Goal: Task Accomplishment & Management: Manage account settings

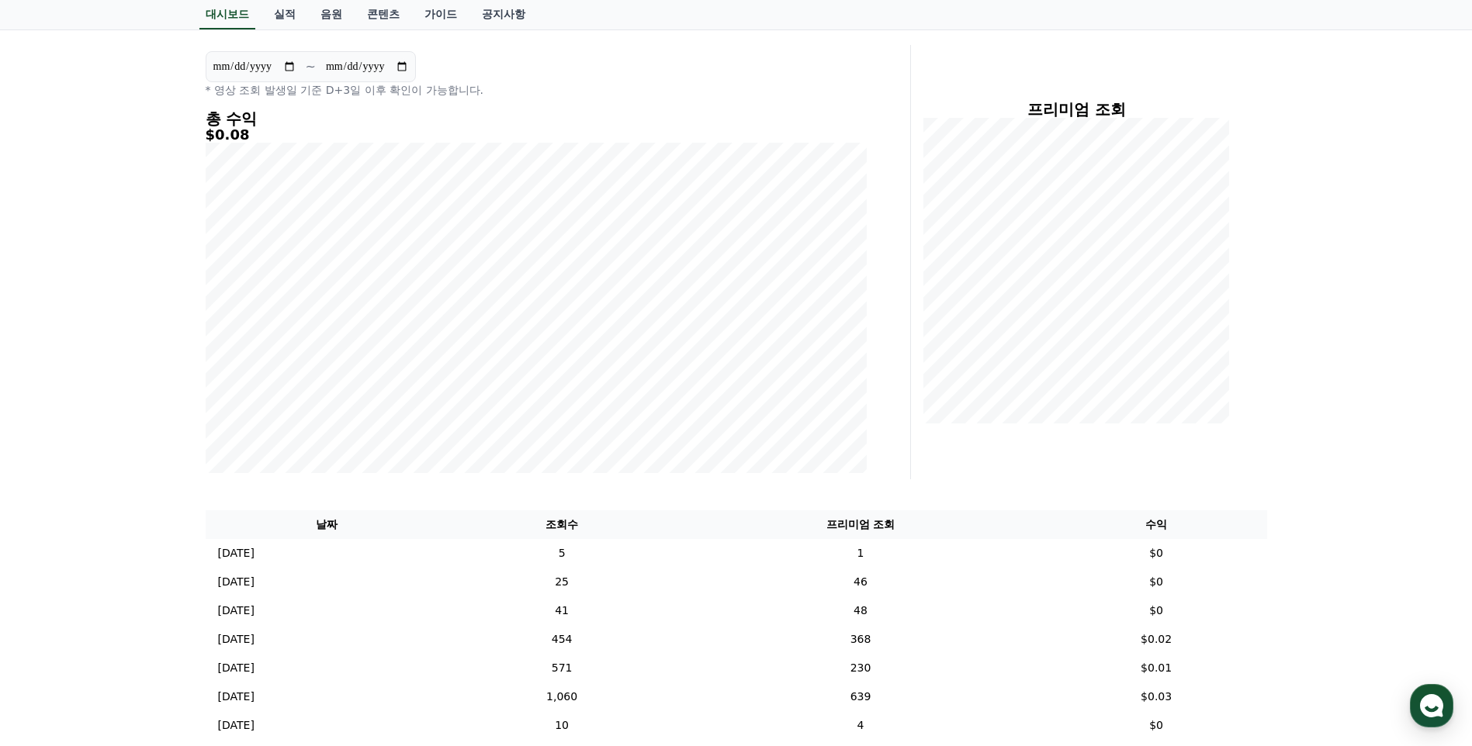
scroll to position [155, 0]
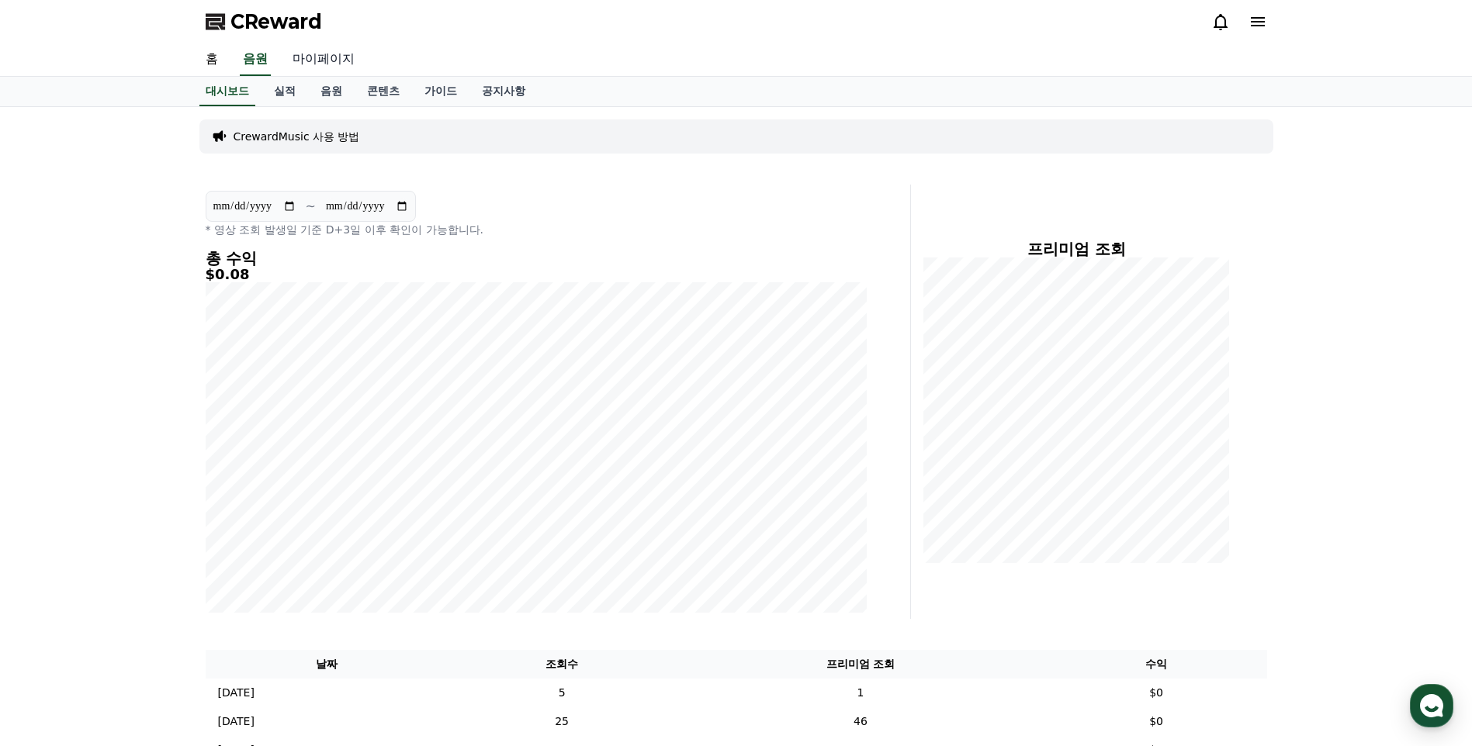
click at [339, 60] on link "마이페이지" at bounding box center [323, 59] width 87 height 33
select select "**********"
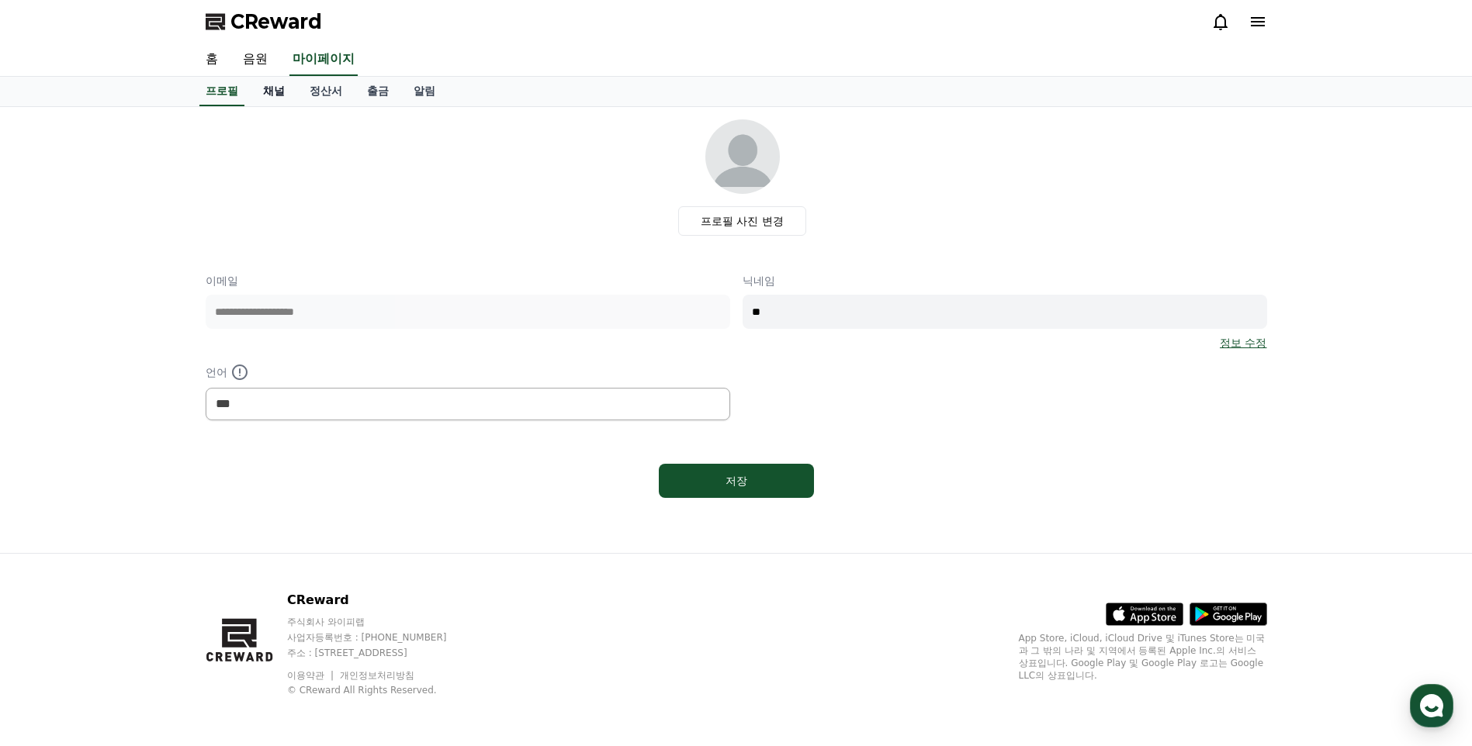
click at [281, 93] on link "채널" at bounding box center [274, 91] width 47 height 29
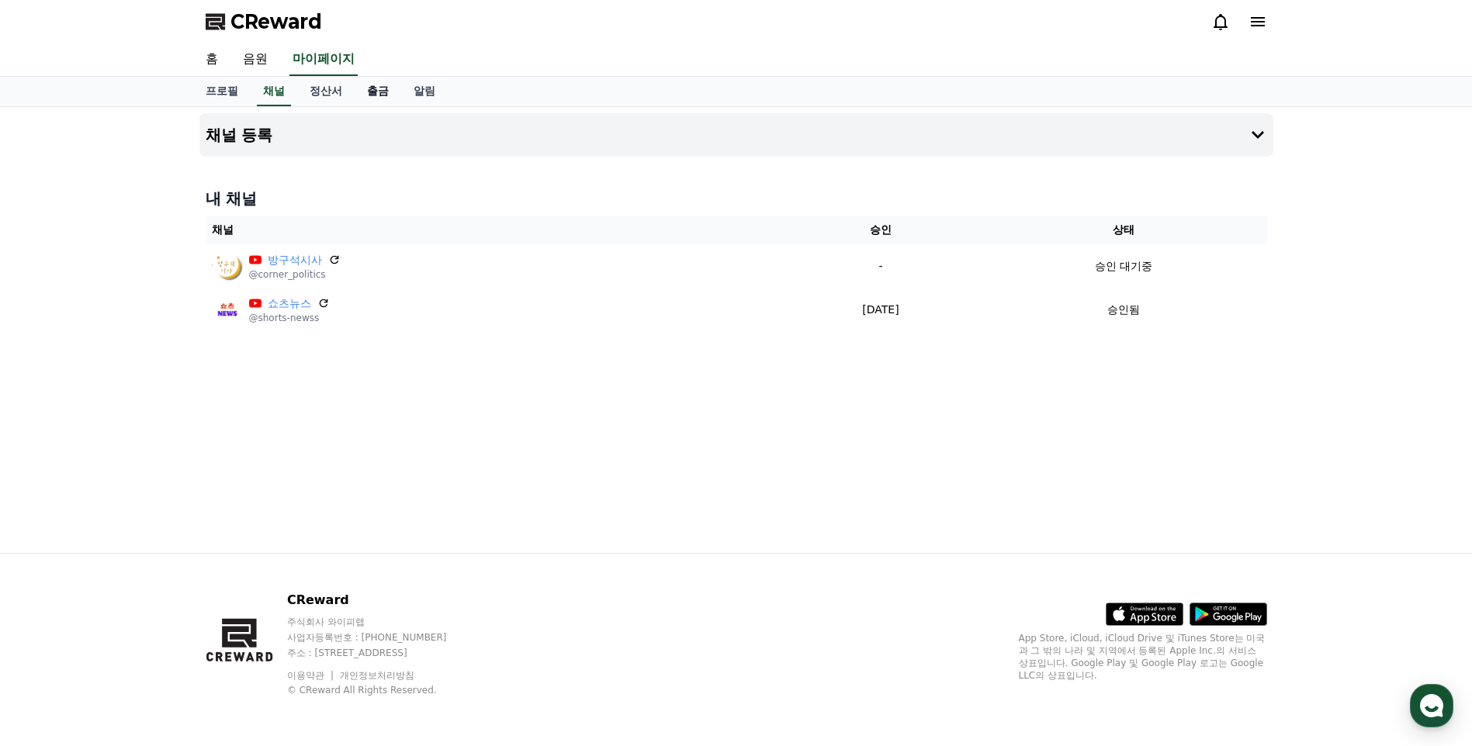
click at [377, 95] on link "출금" at bounding box center [378, 91] width 47 height 29
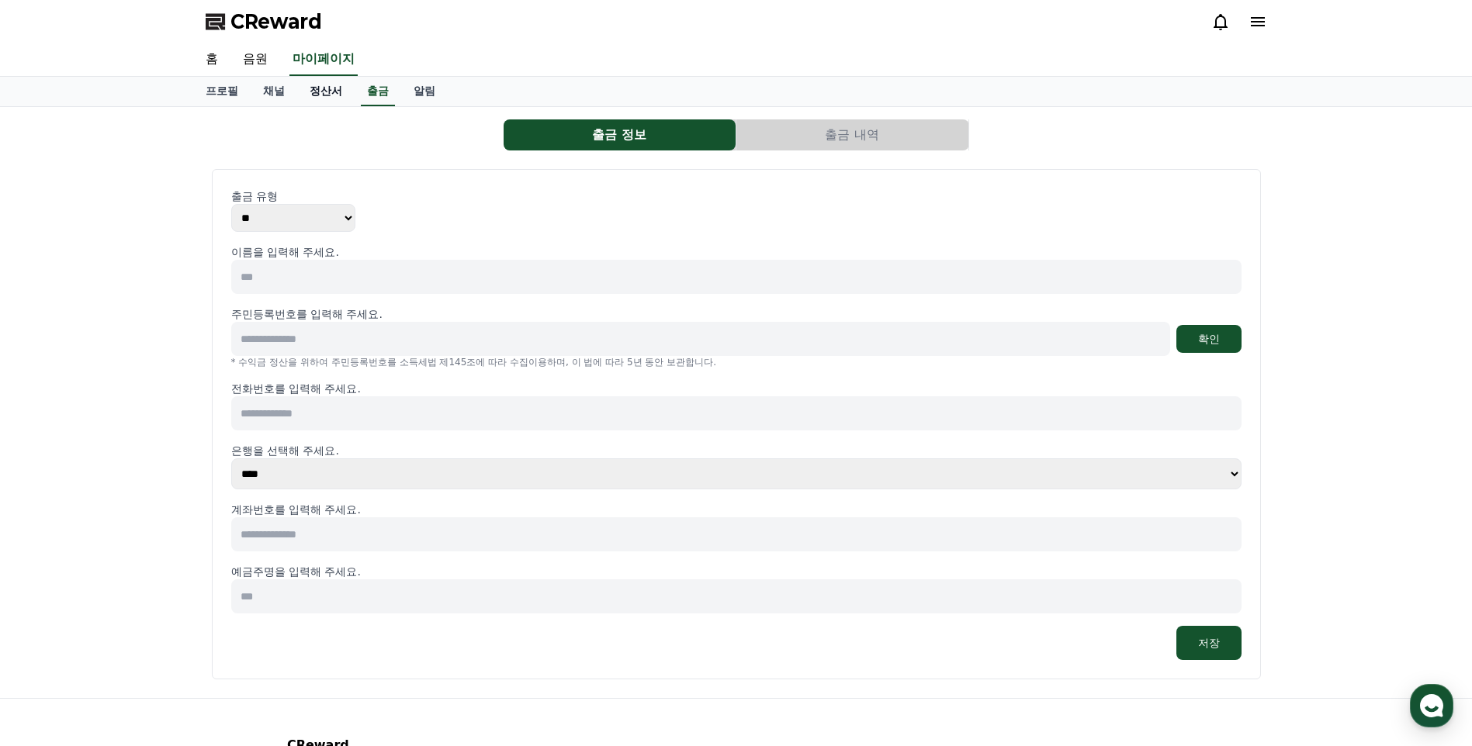
click at [316, 92] on link "정산서" at bounding box center [325, 91] width 57 height 29
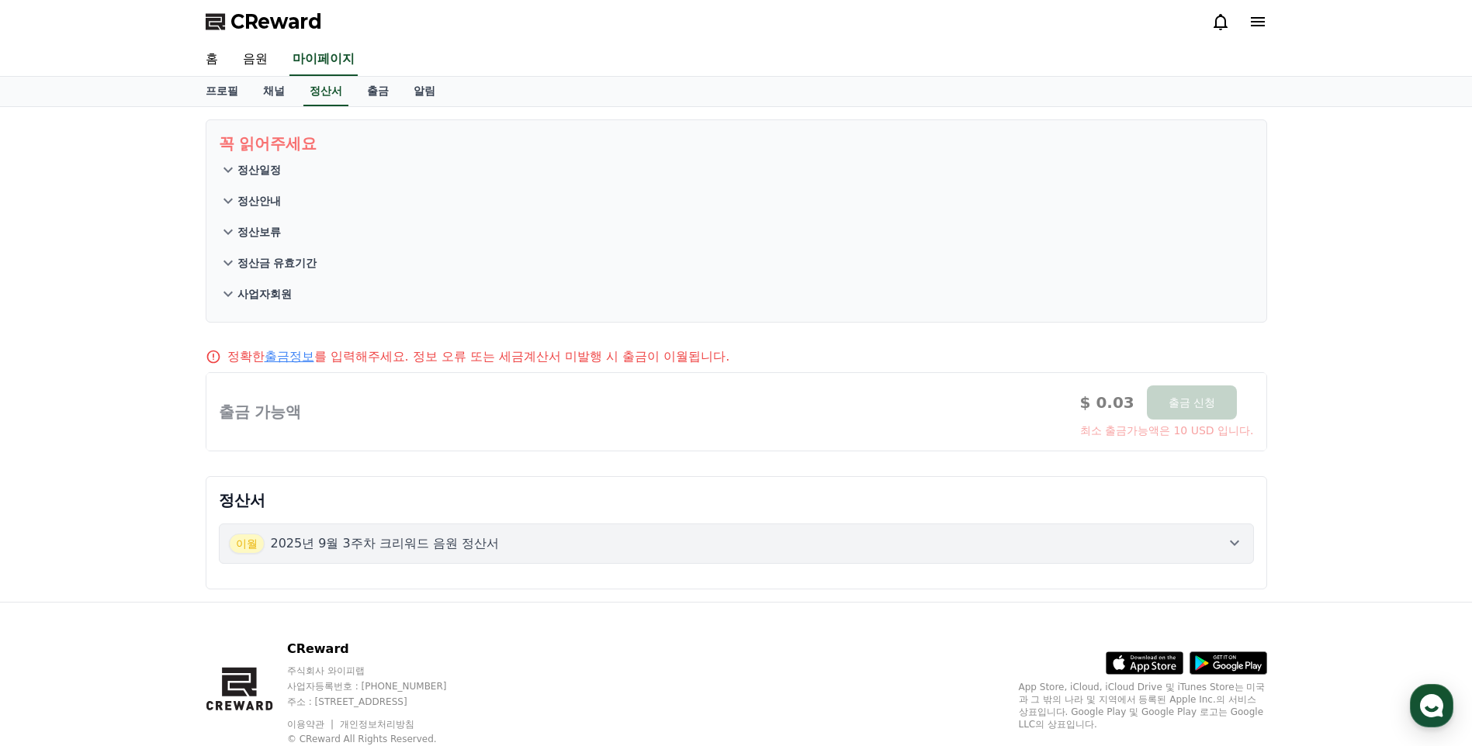
click at [450, 549] on p "2025년 9월 3주차 크리워드 음원 정산서" at bounding box center [385, 543] width 229 height 19
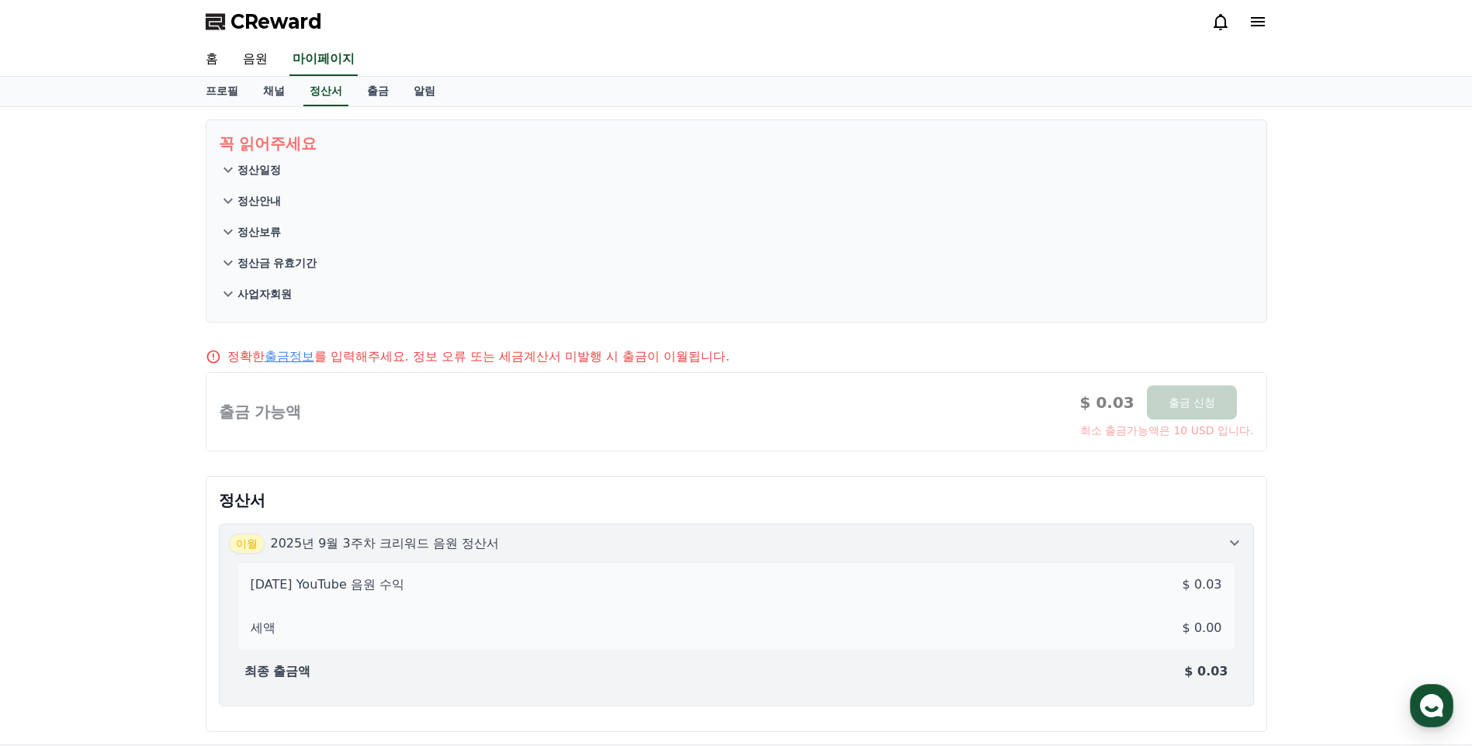
click at [230, 171] on icon at bounding box center [228, 170] width 19 height 19
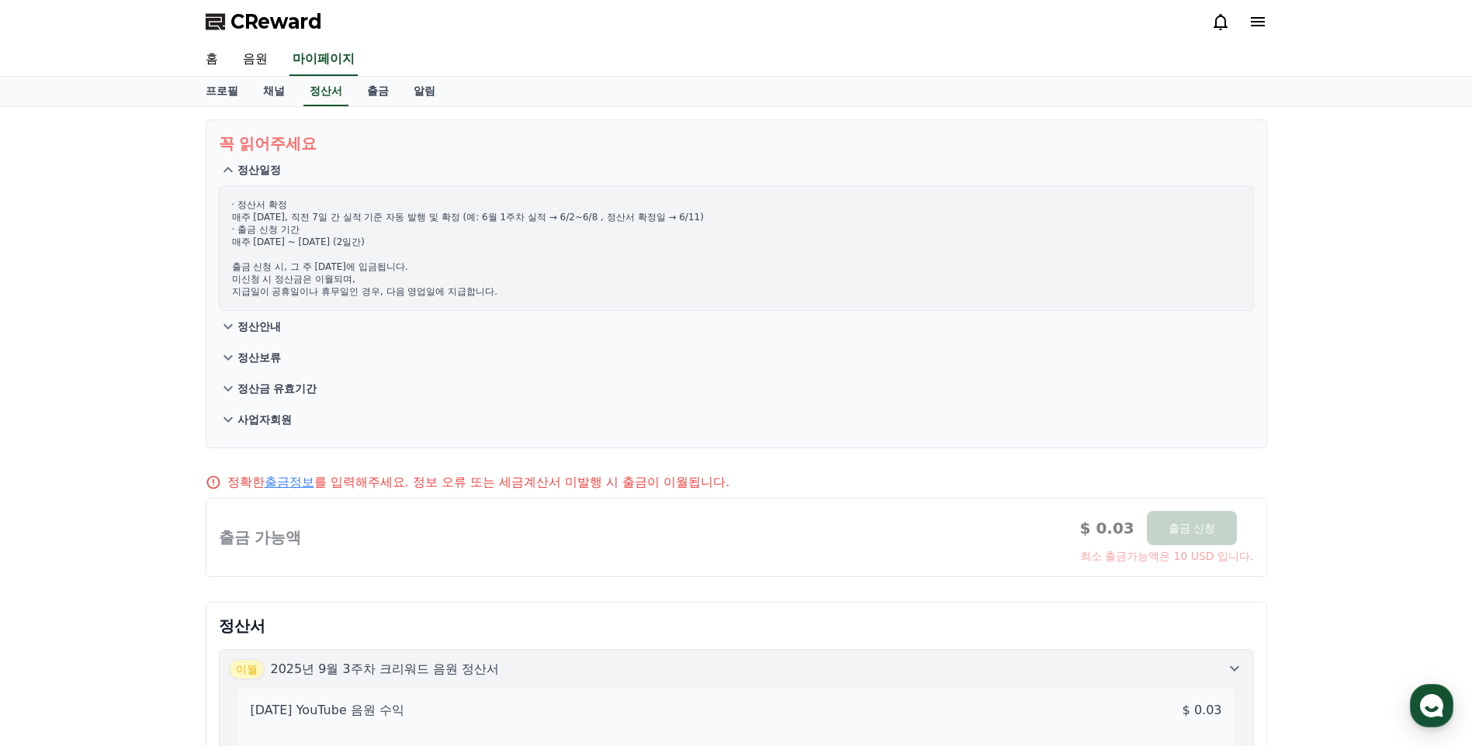
click at [230, 171] on icon at bounding box center [227, 169] width 9 height 5
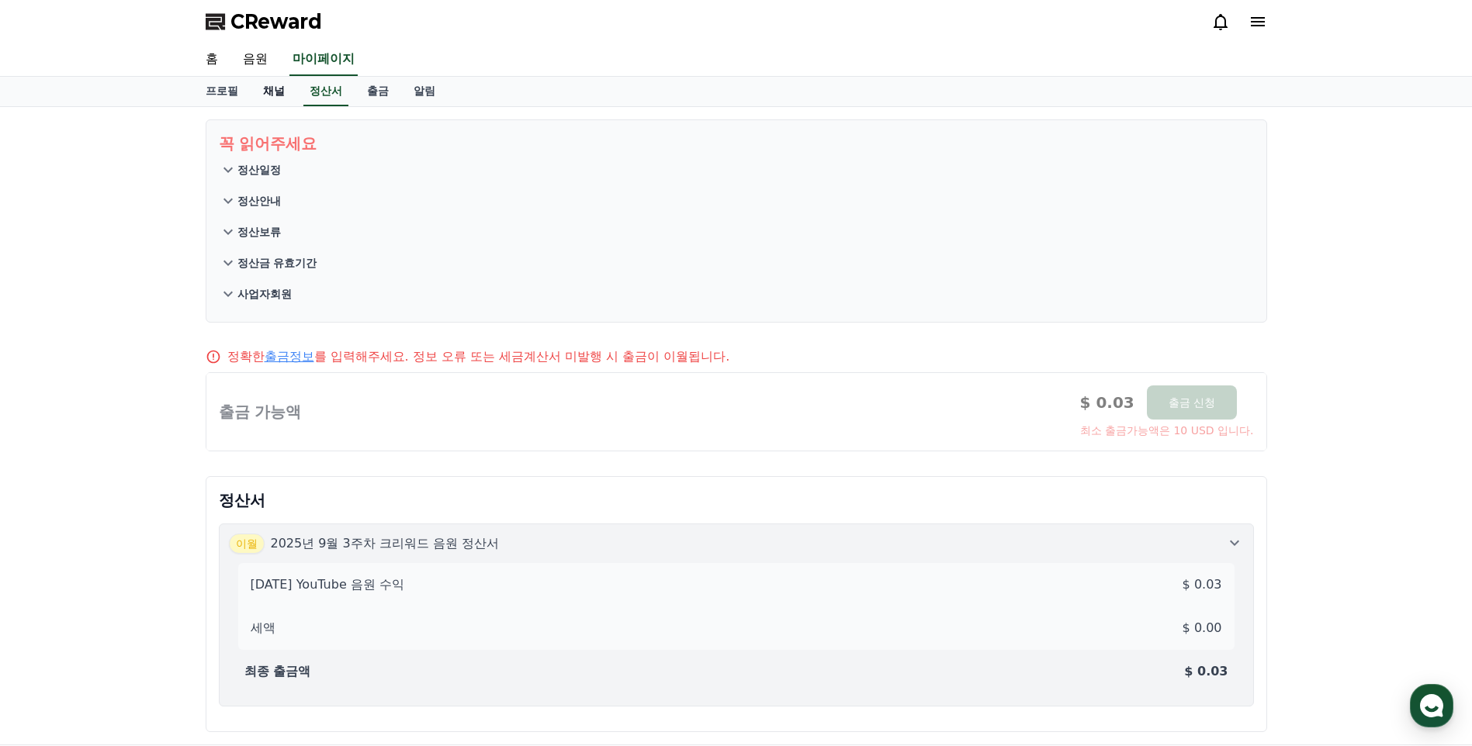
click at [277, 95] on link "채널" at bounding box center [274, 91] width 47 height 29
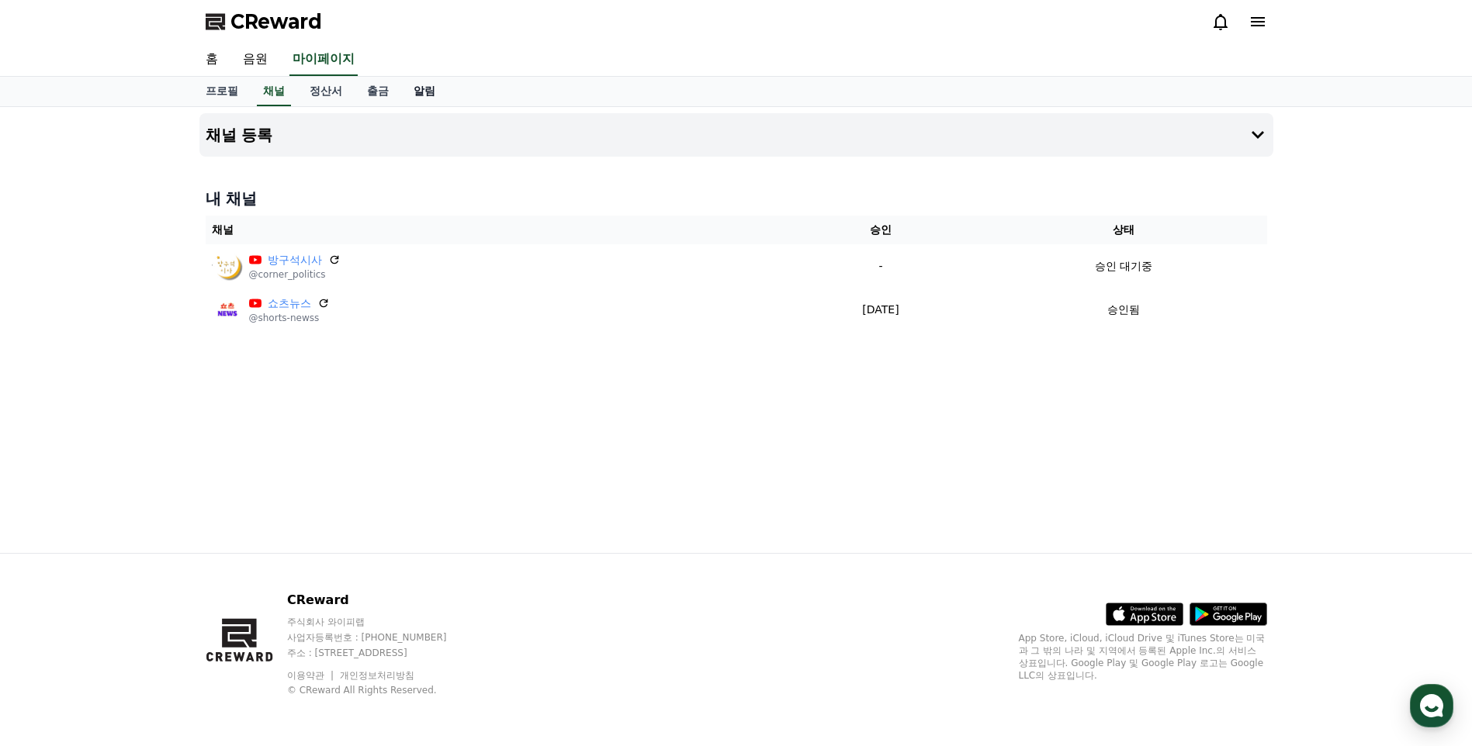
click at [426, 92] on link "알림" at bounding box center [424, 91] width 47 height 29
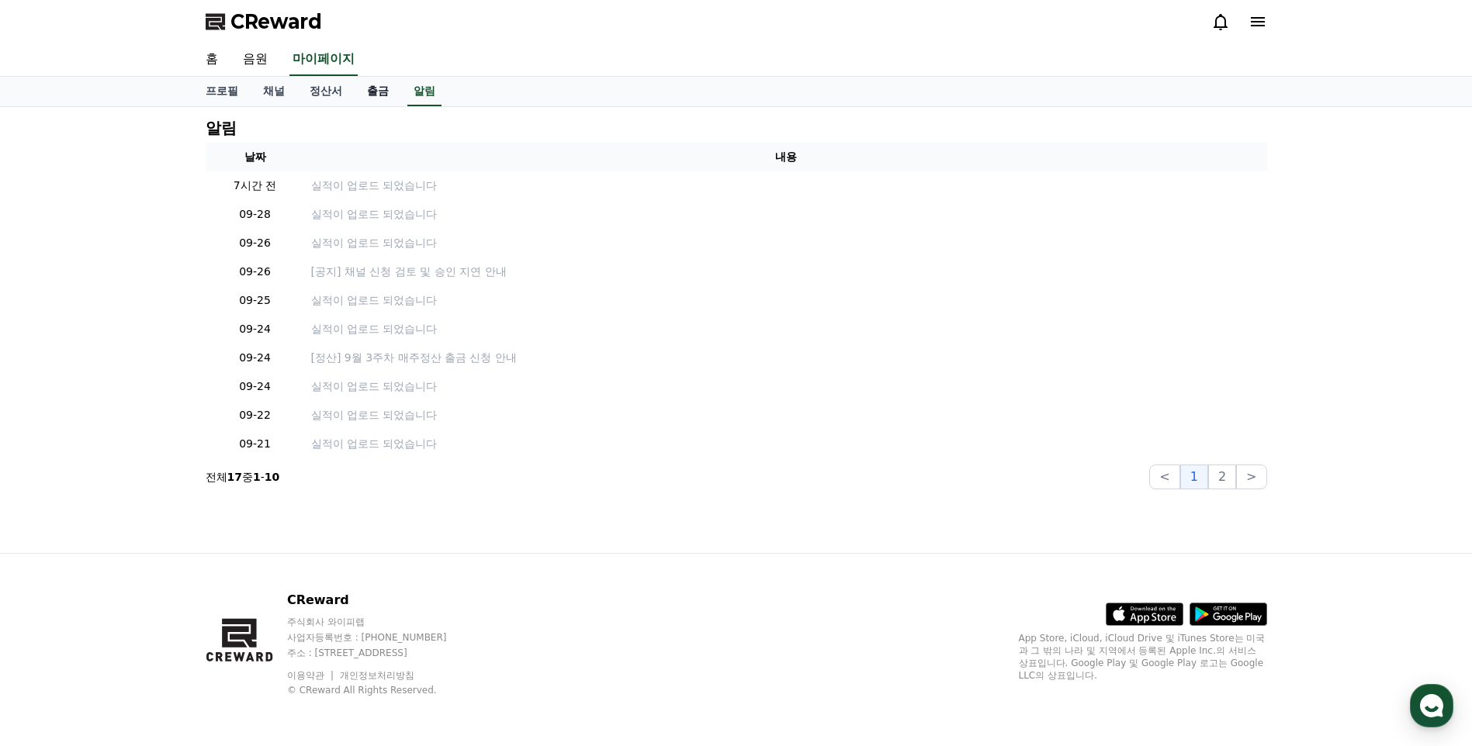
click at [379, 89] on link "출금" at bounding box center [378, 91] width 47 height 29
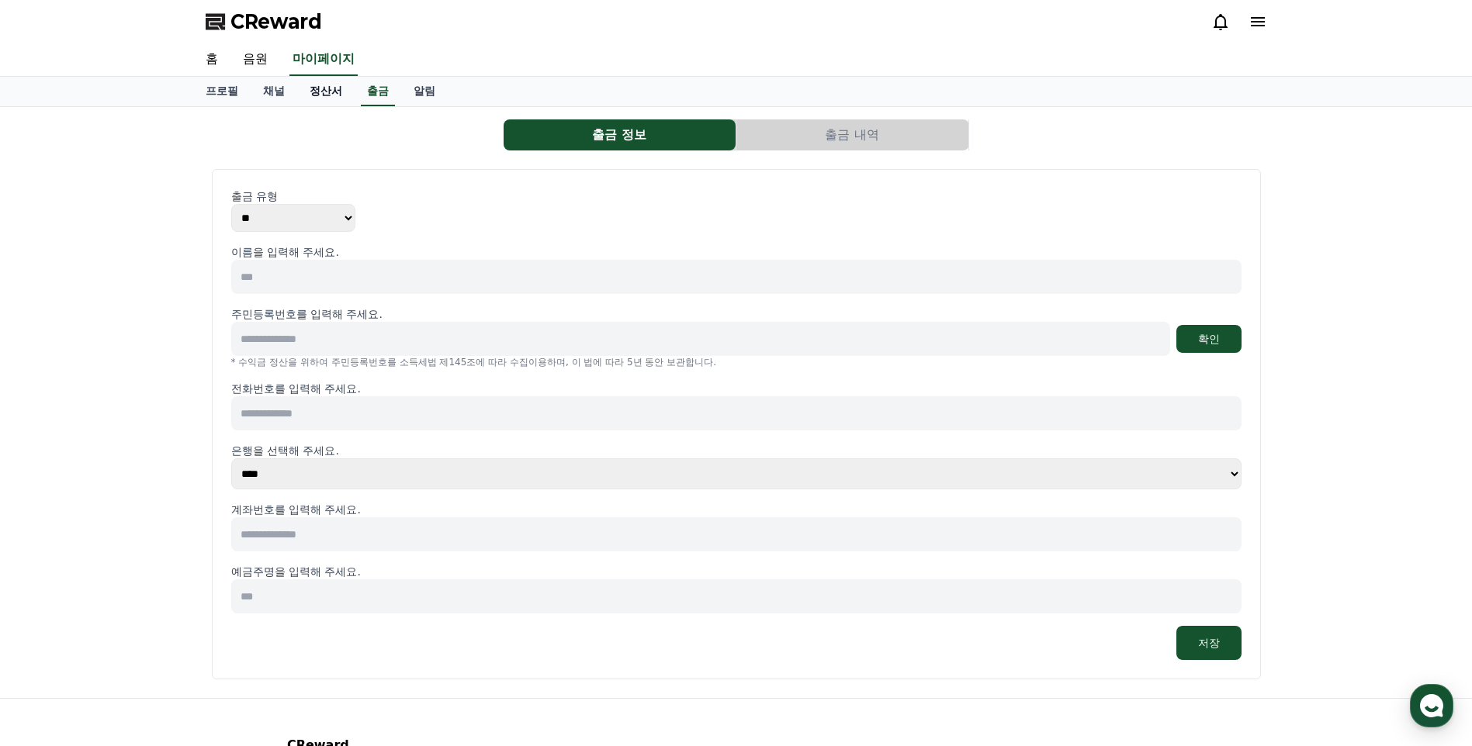
click at [311, 88] on link "정산서" at bounding box center [325, 91] width 57 height 29
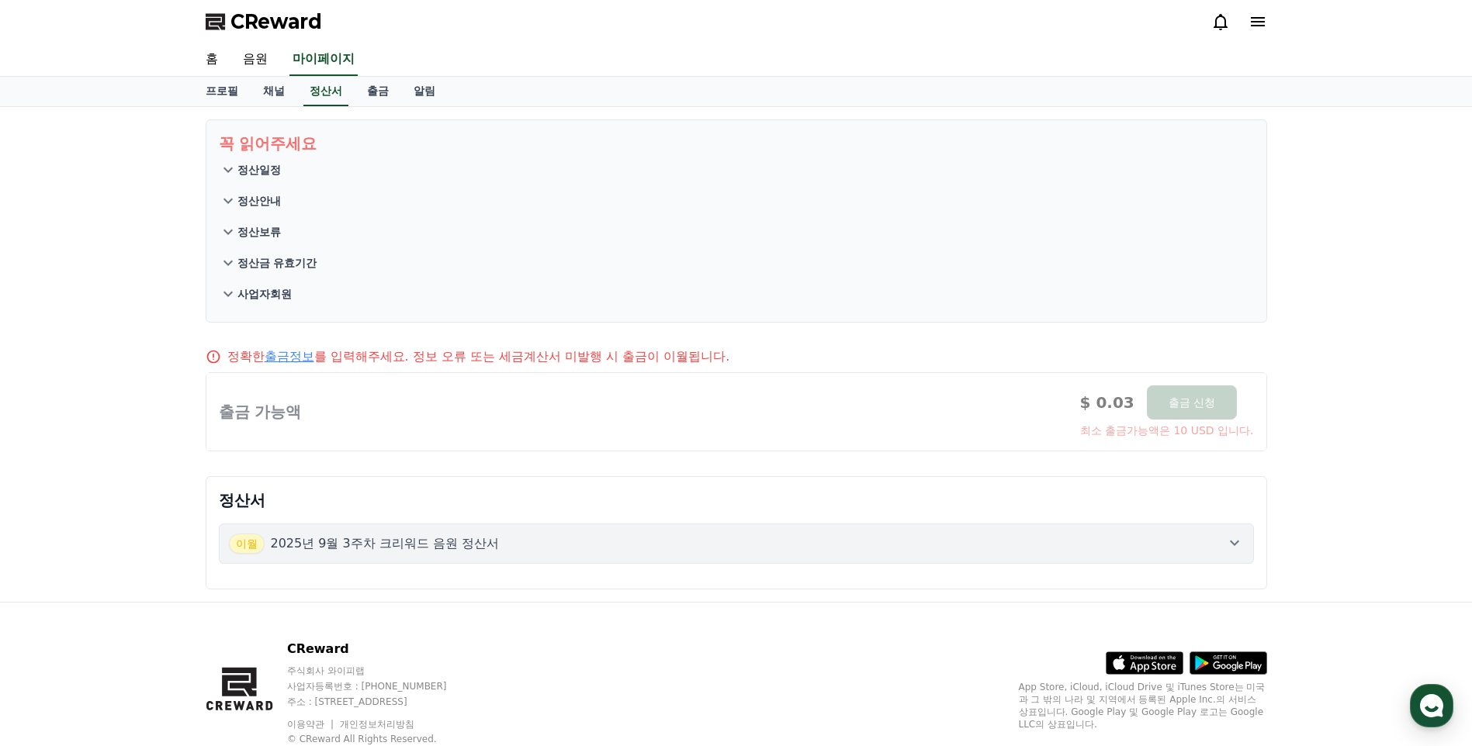
click at [228, 172] on icon at bounding box center [227, 170] width 9 height 5
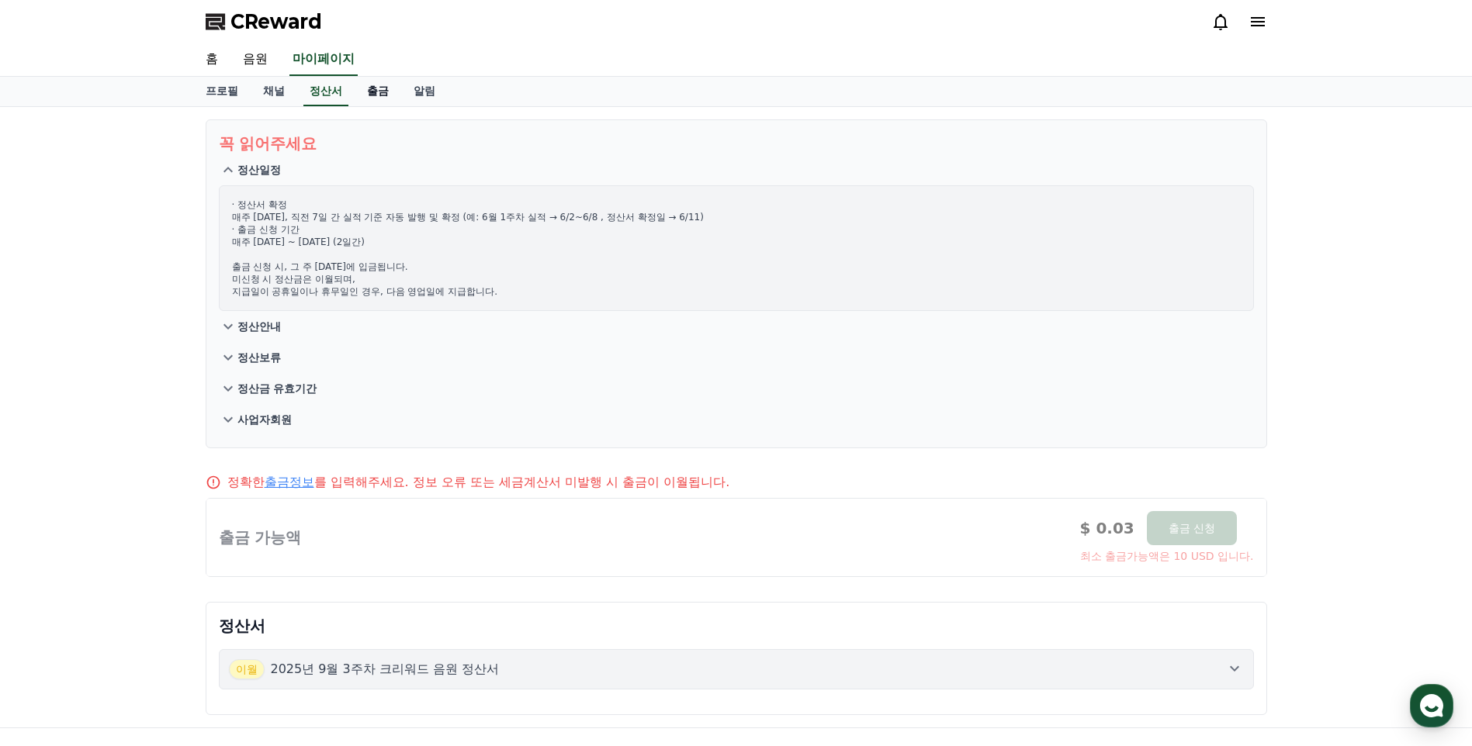
click at [363, 95] on link "출금" at bounding box center [378, 91] width 47 height 29
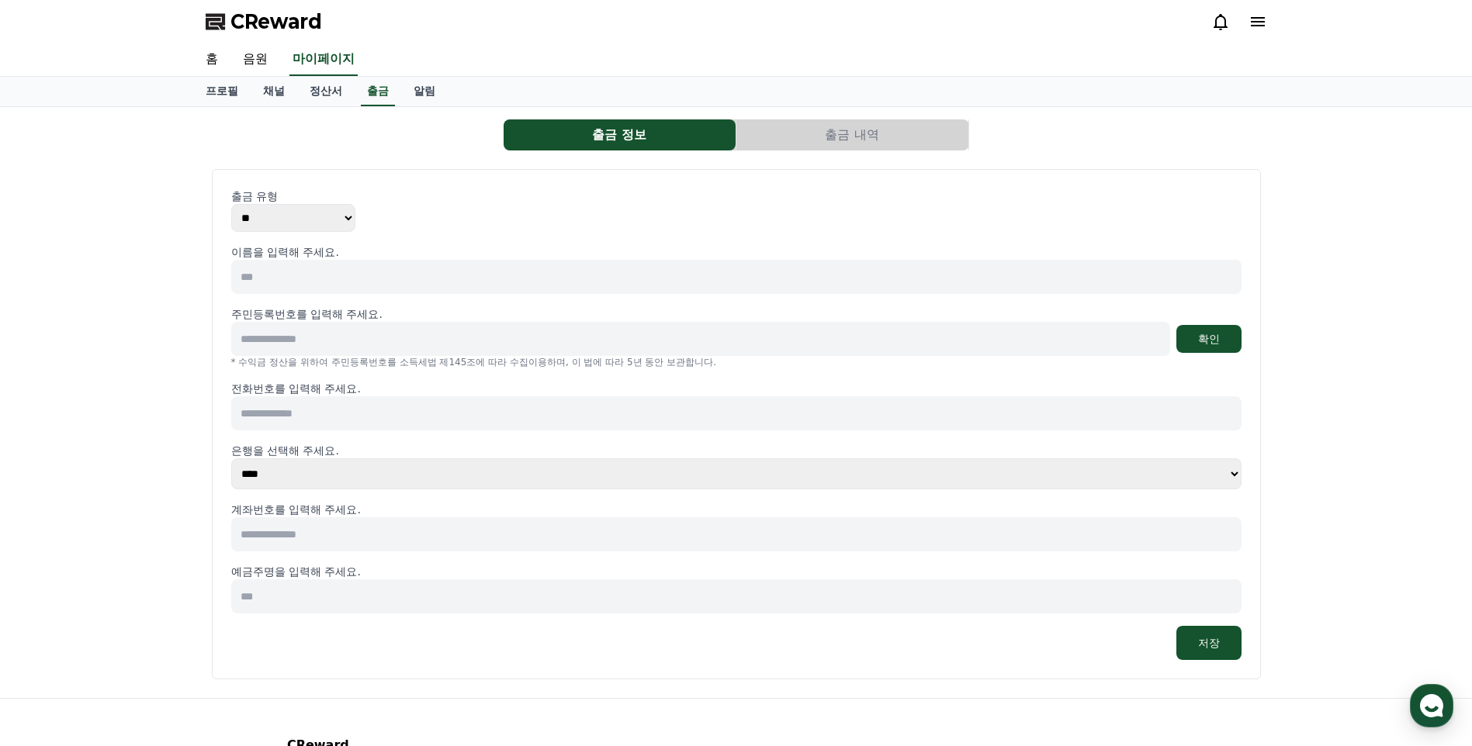
drag, startPoint x: 873, startPoint y: 135, endPoint x: 836, endPoint y: 136, distance: 37.2
click at [873, 135] on button "출금 내역" at bounding box center [852, 134] width 232 height 31
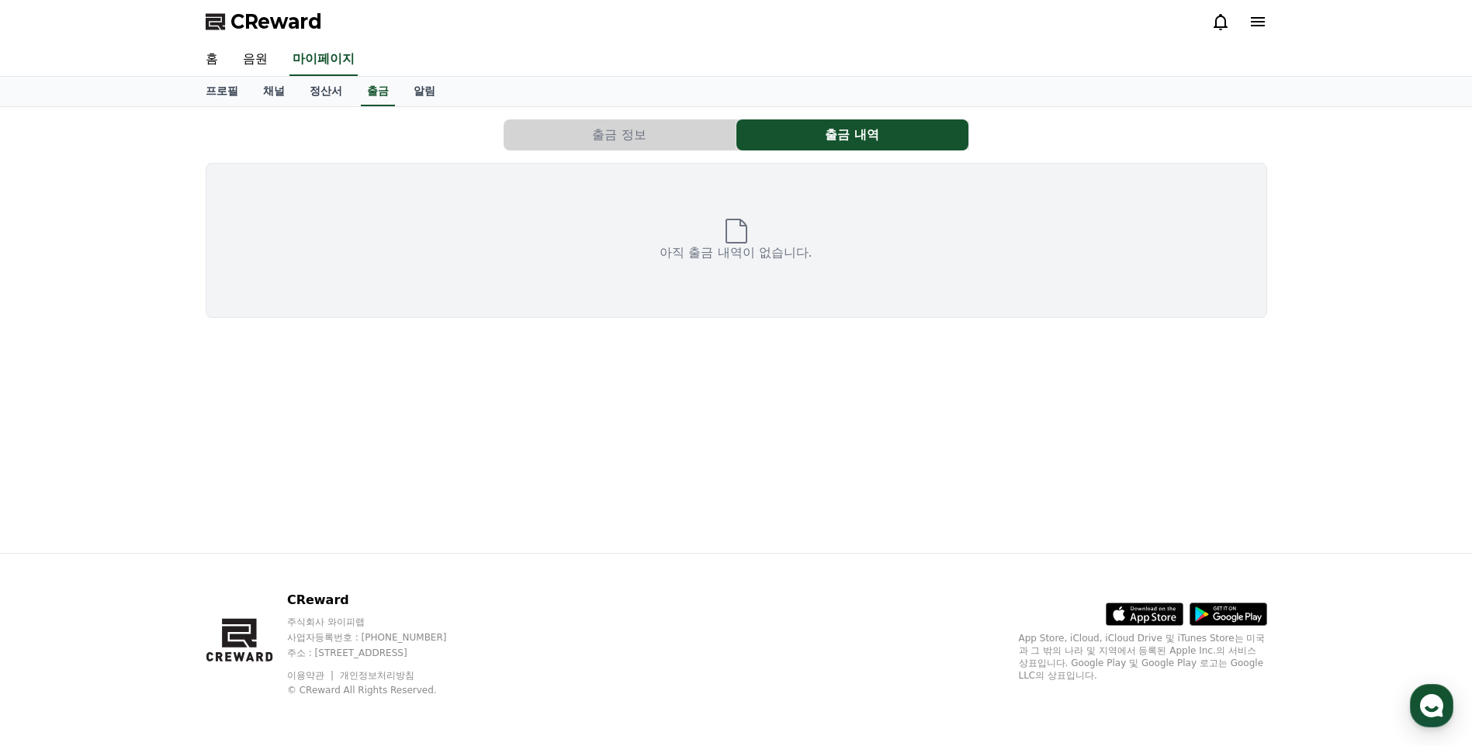
click at [676, 132] on button "출금 정보" at bounding box center [619, 134] width 232 height 31
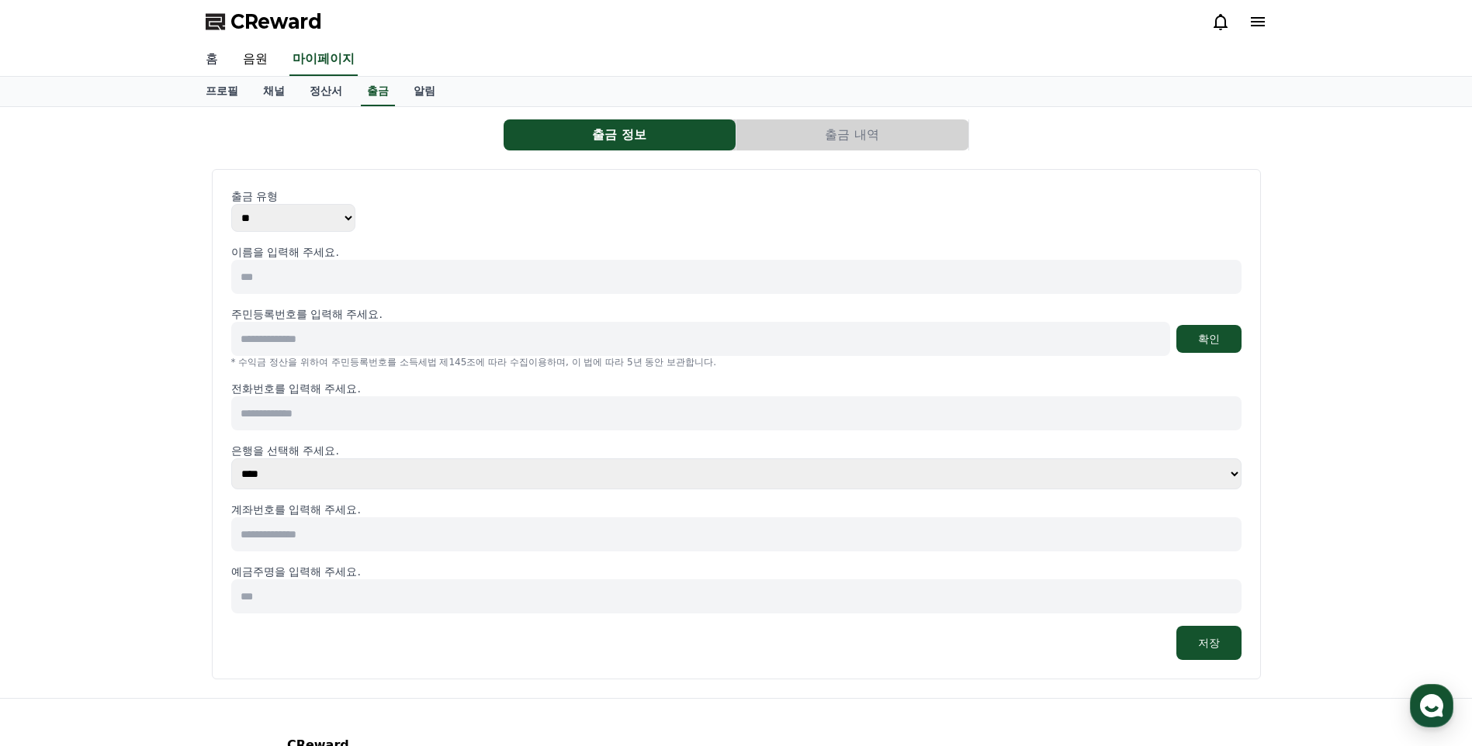
click at [210, 58] on link "홈" at bounding box center [211, 59] width 37 height 33
click at [1264, 29] on icon at bounding box center [1257, 21] width 19 height 19
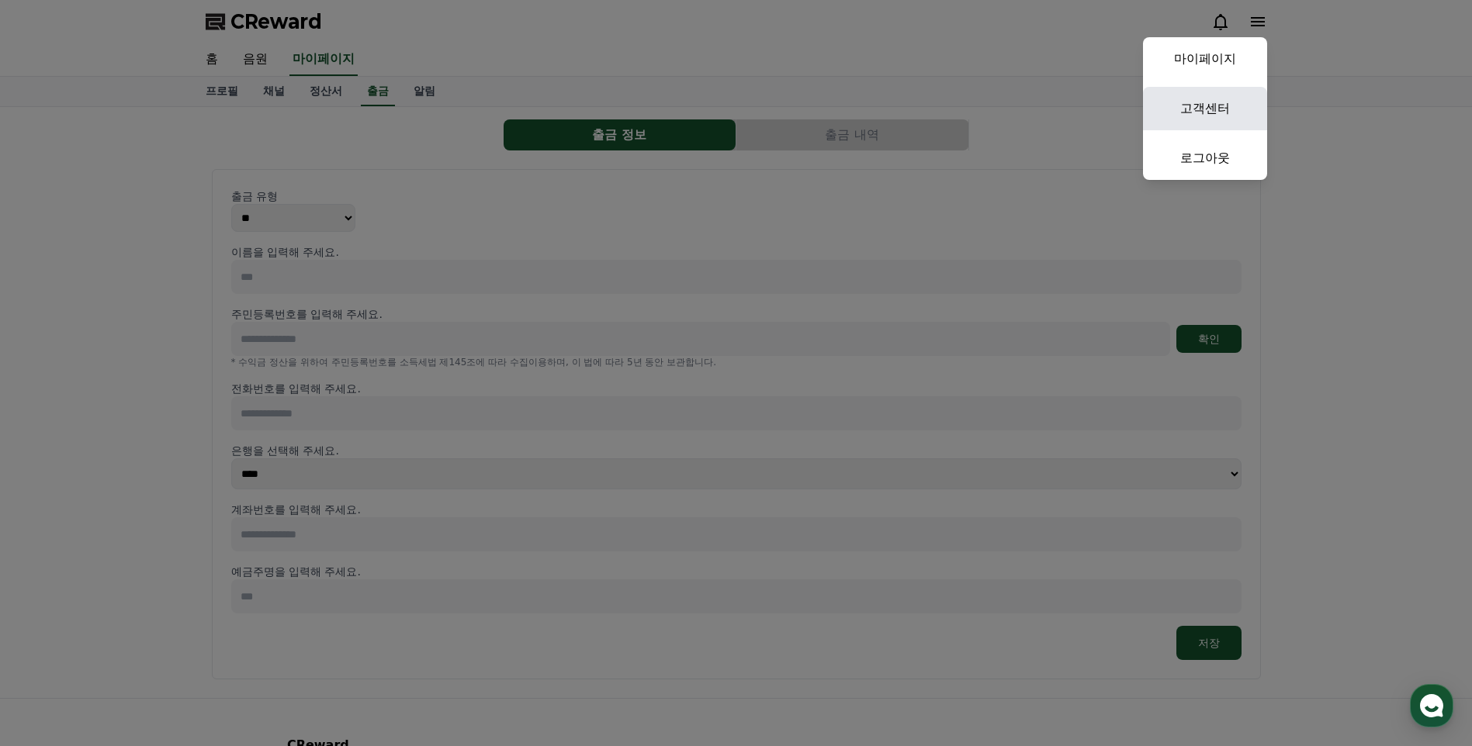
click at [1198, 105] on link "고객센터" at bounding box center [1205, 108] width 124 height 43
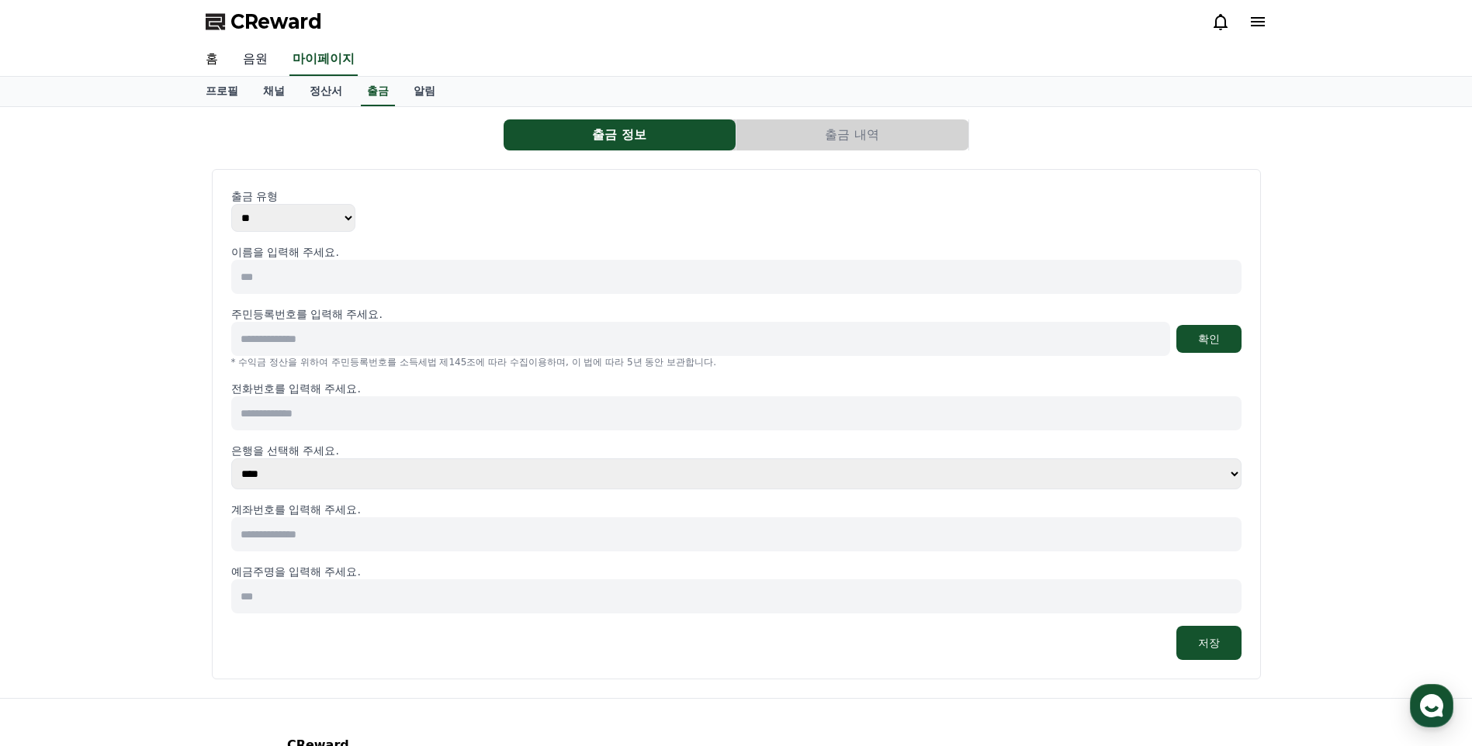
click at [263, 59] on link "음원" at bounding box center [255, 59] width 50 height 33
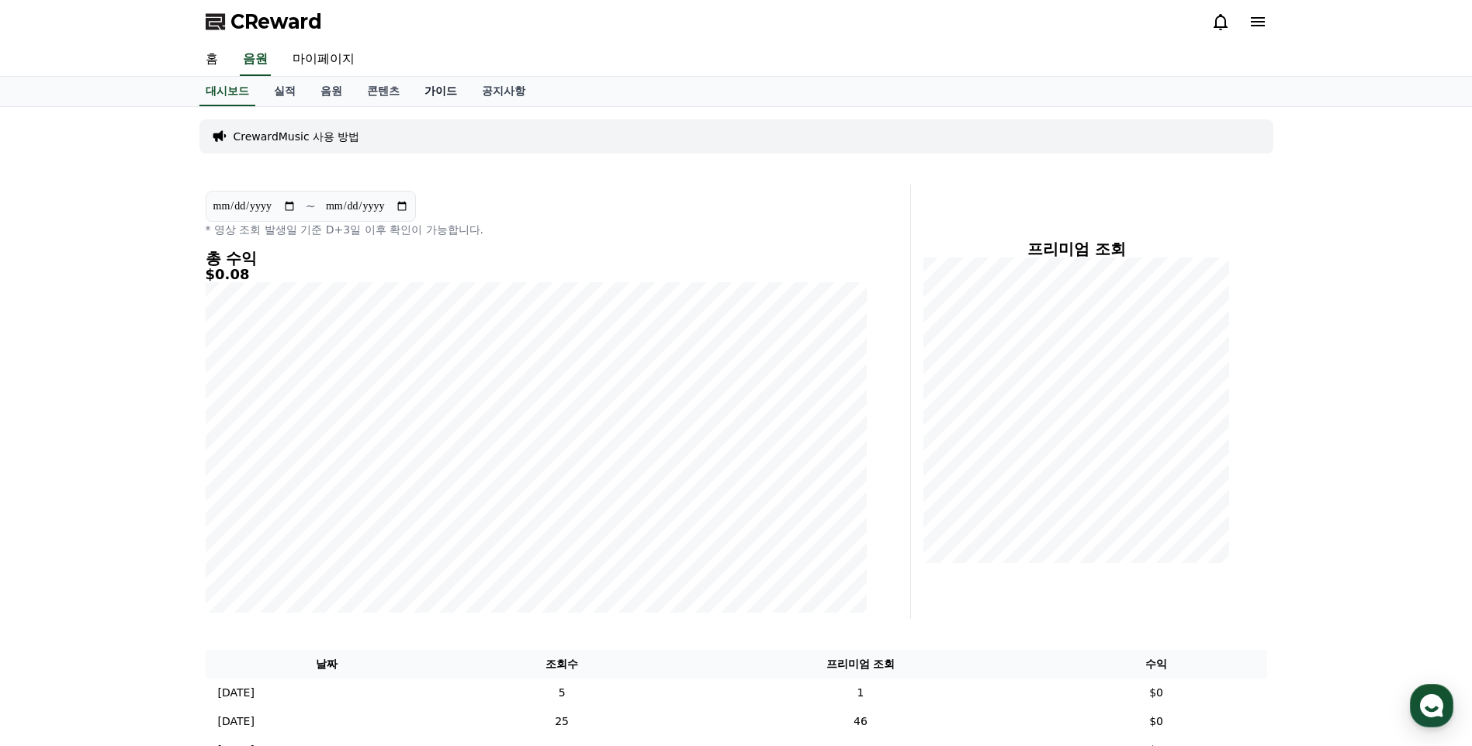
click at [444, 85] on link "가이드" at bounding box center [440, 91] width 57 height 29
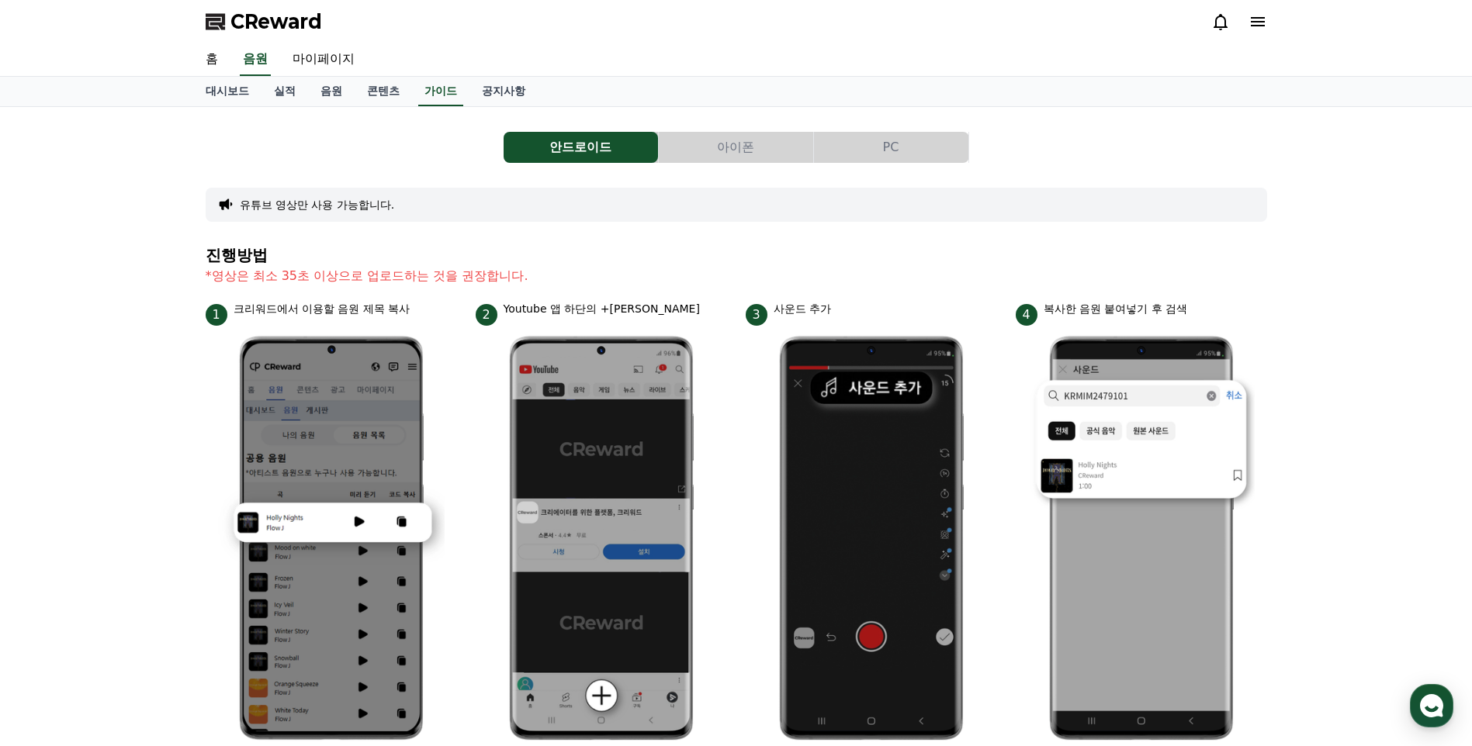
click at [891, 160] on button "PC" at bounding box center [891, 147] width 154 height 31
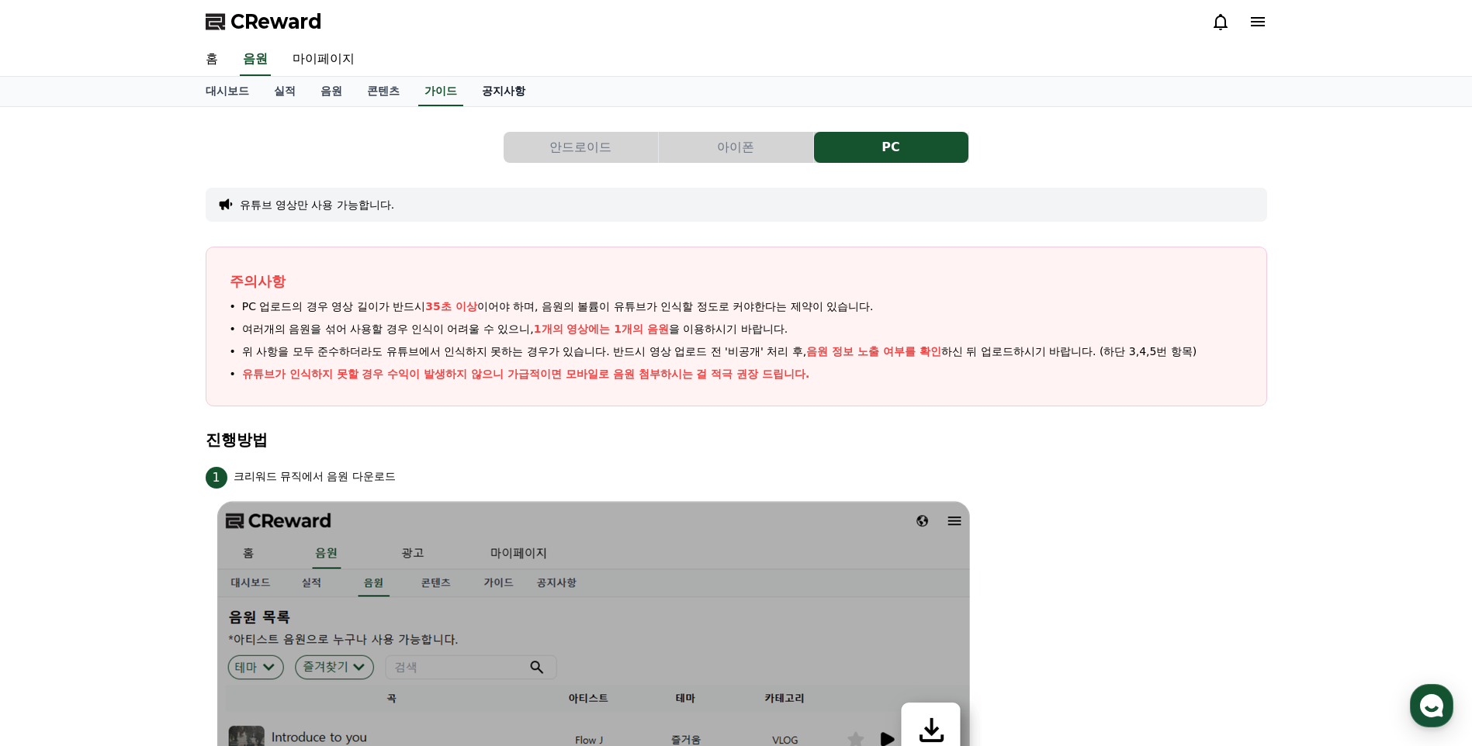
click at [512, 92] on link "공지사항" at bounding box center [503, 91] width 68 height 29
